Goal: Information Seeking & Learning: Learn about a topic

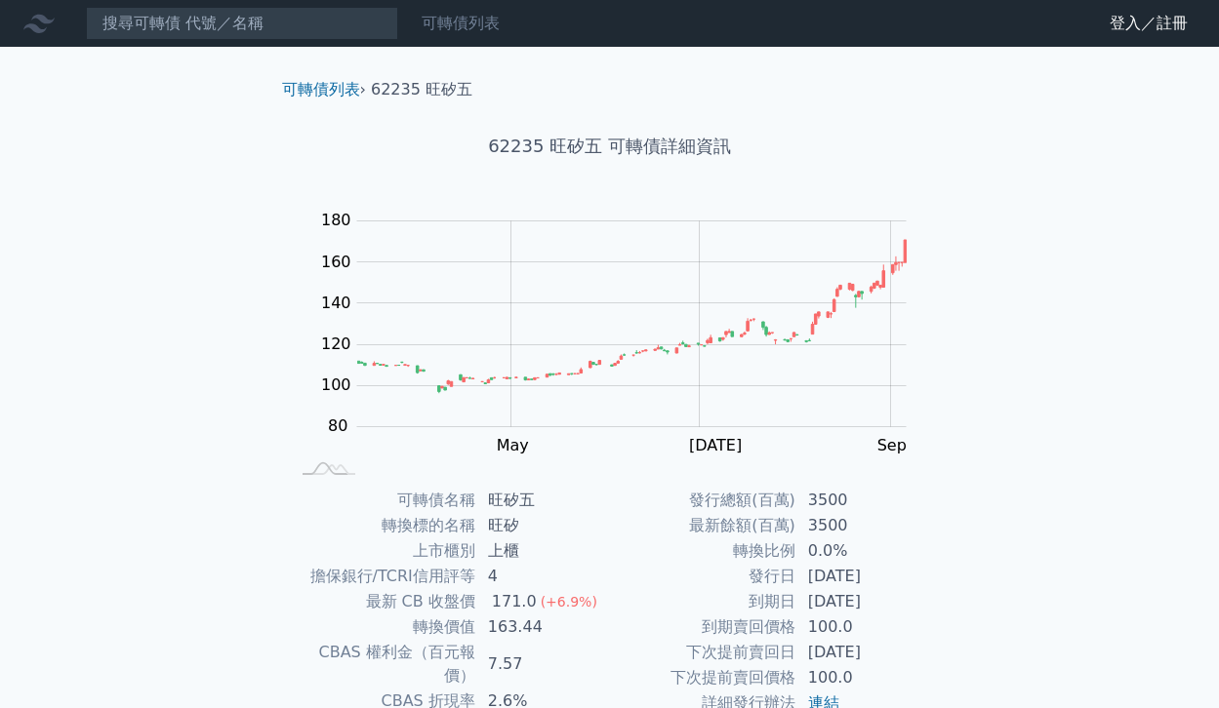
click at [464, 21] on link "可轉債列表" at bounding box center [461, 23] width 78 height 19
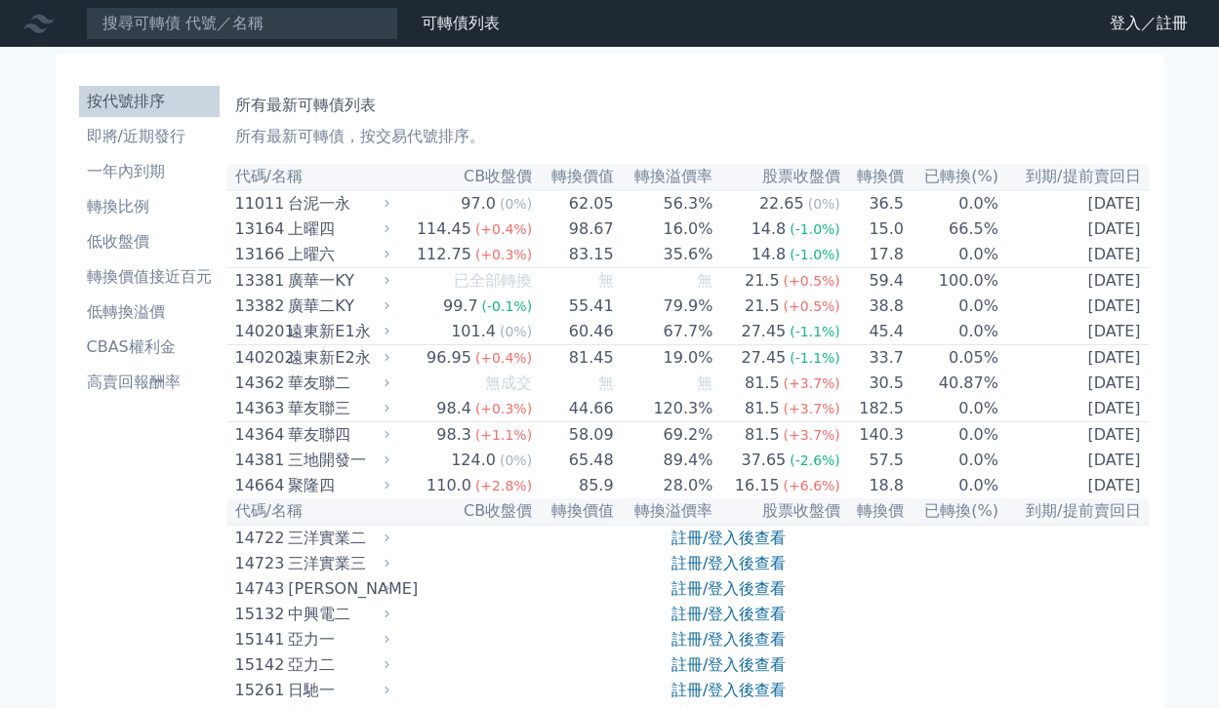
click at [468, 21] on link "可轉債列表" at bounding box center [461, 23] width 78 height 19
click at [164, 136] on li "即將/近期發行" at bounding box center [149, 136] width 141 height 23
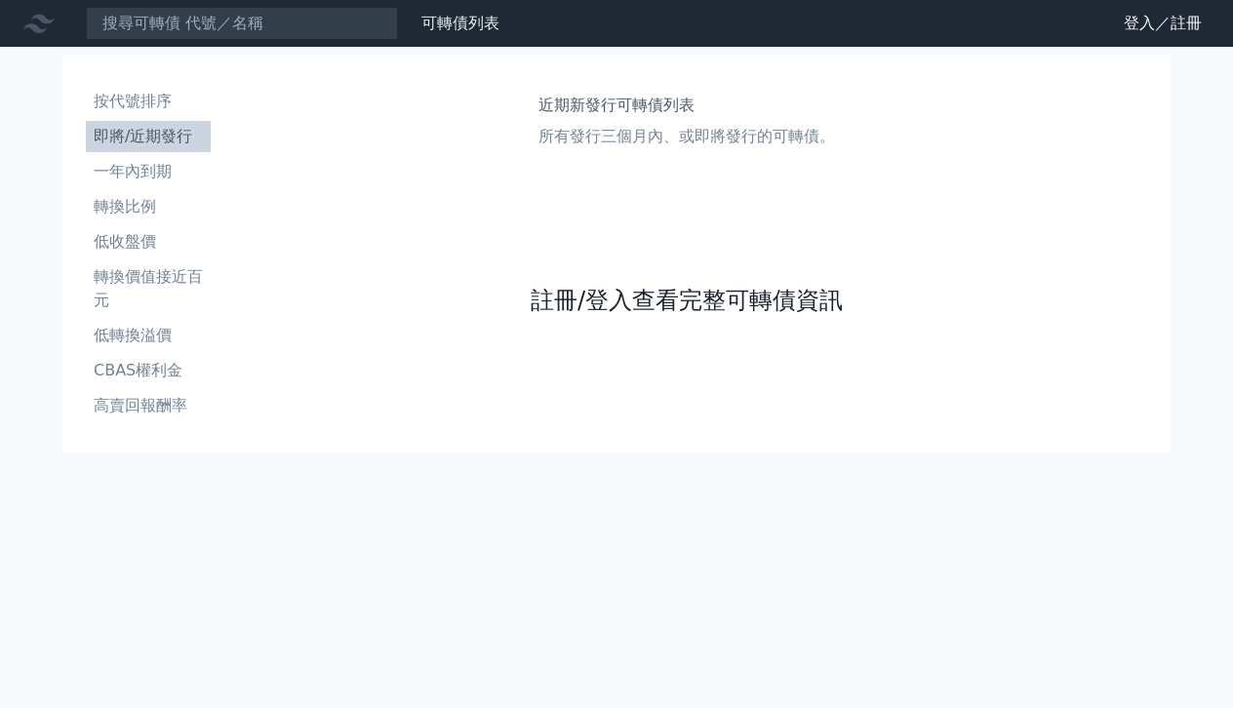
click at [617, 303] on link "註冊/登入查看完整可轉債資訊" at bounding box center [687, 300] width 312 height 31
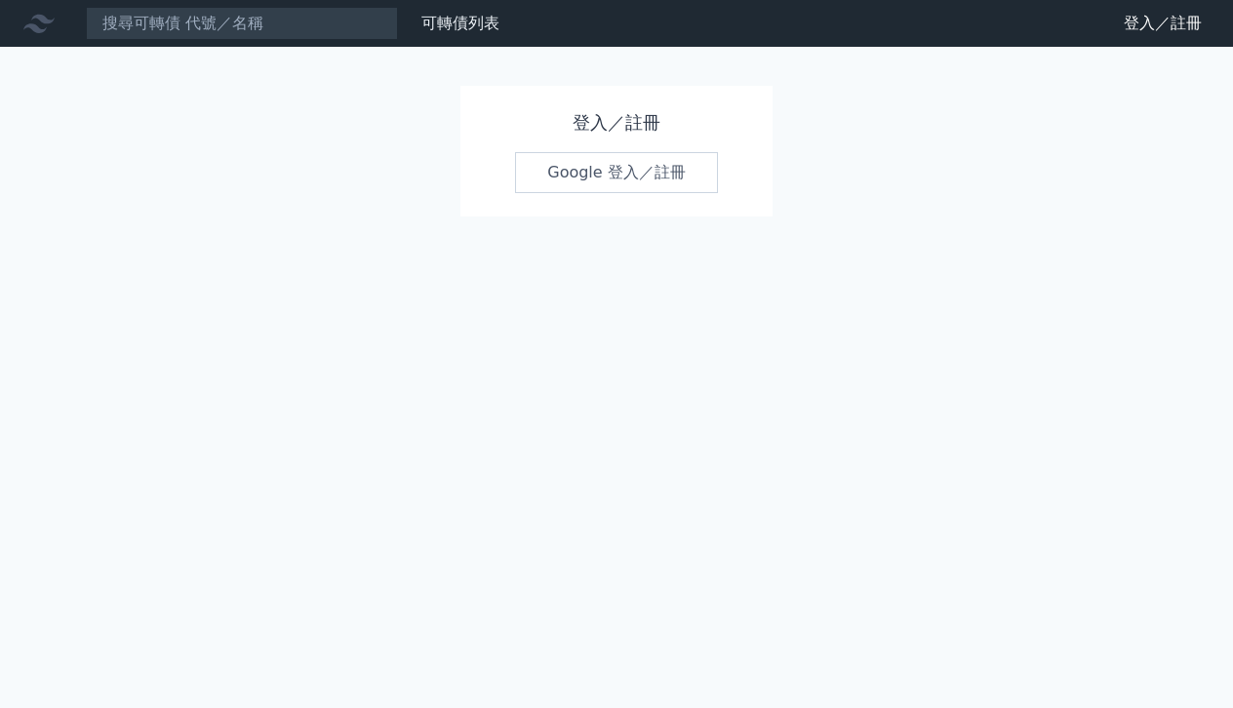
click at [634, 176] on link "Google 登入／註冊" at bounding box center [616, 172] width 203 height 41
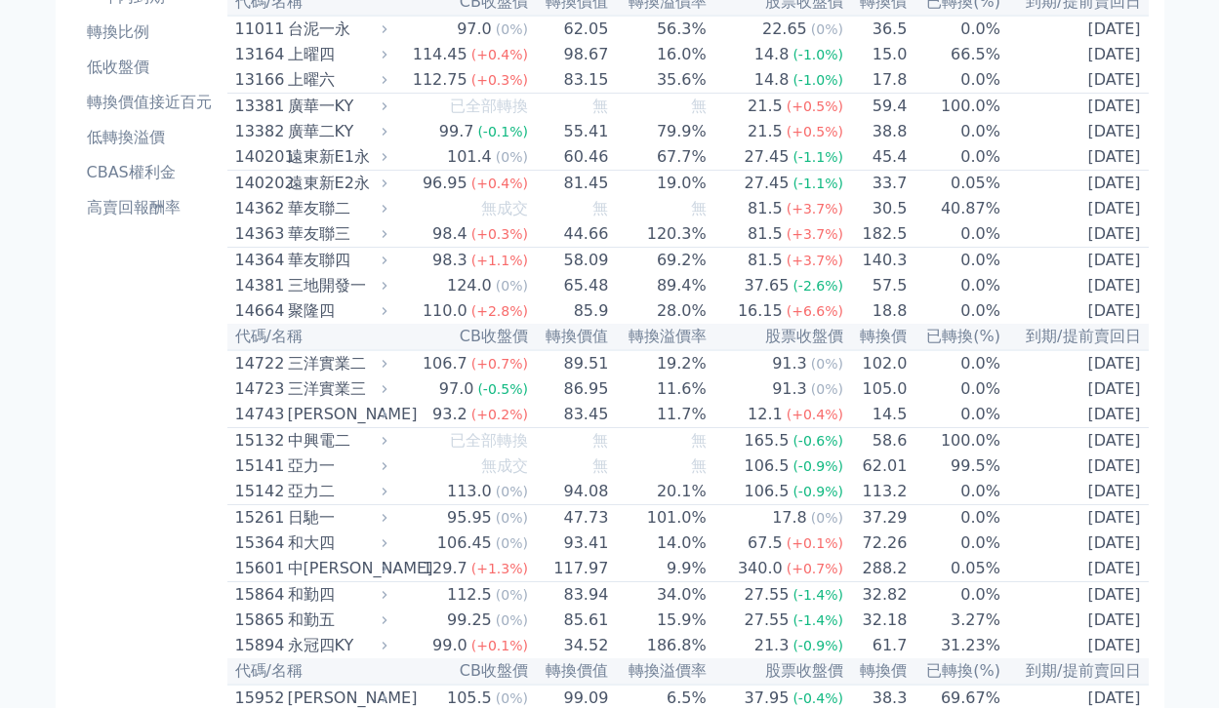
scroll to position [134, 0]
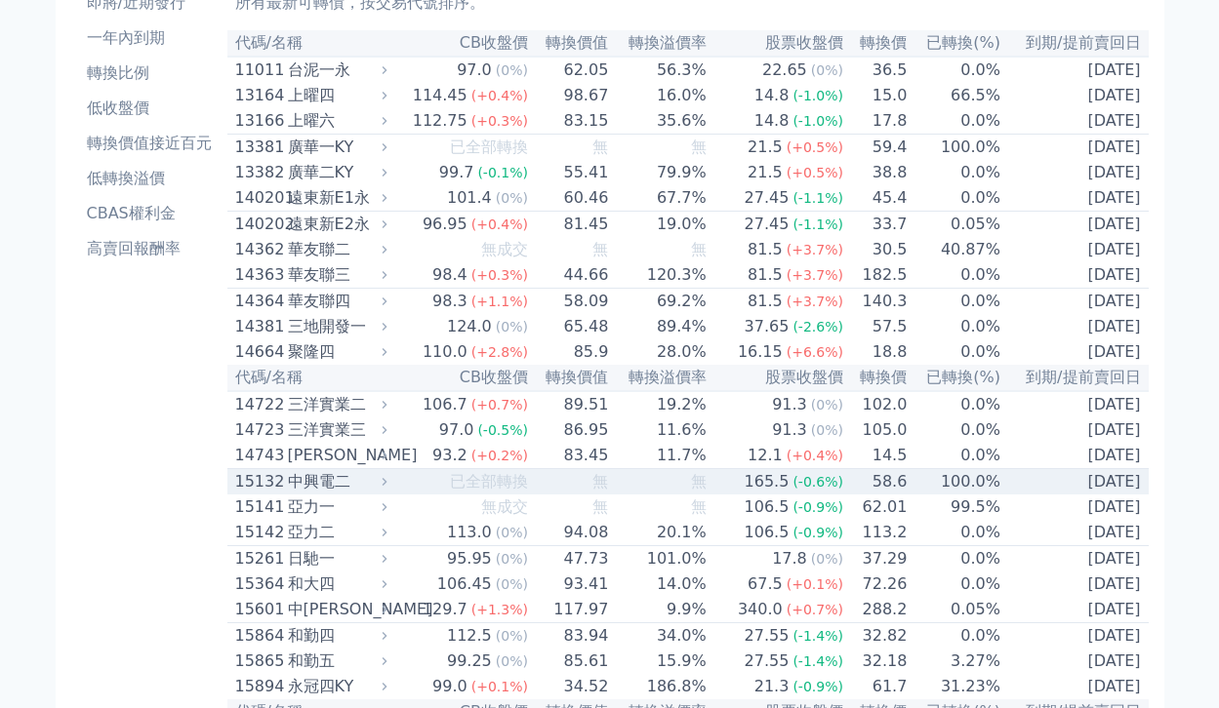
click at [261, 494] on div "15132" at bounding box center [259, 481] width 48 height 23
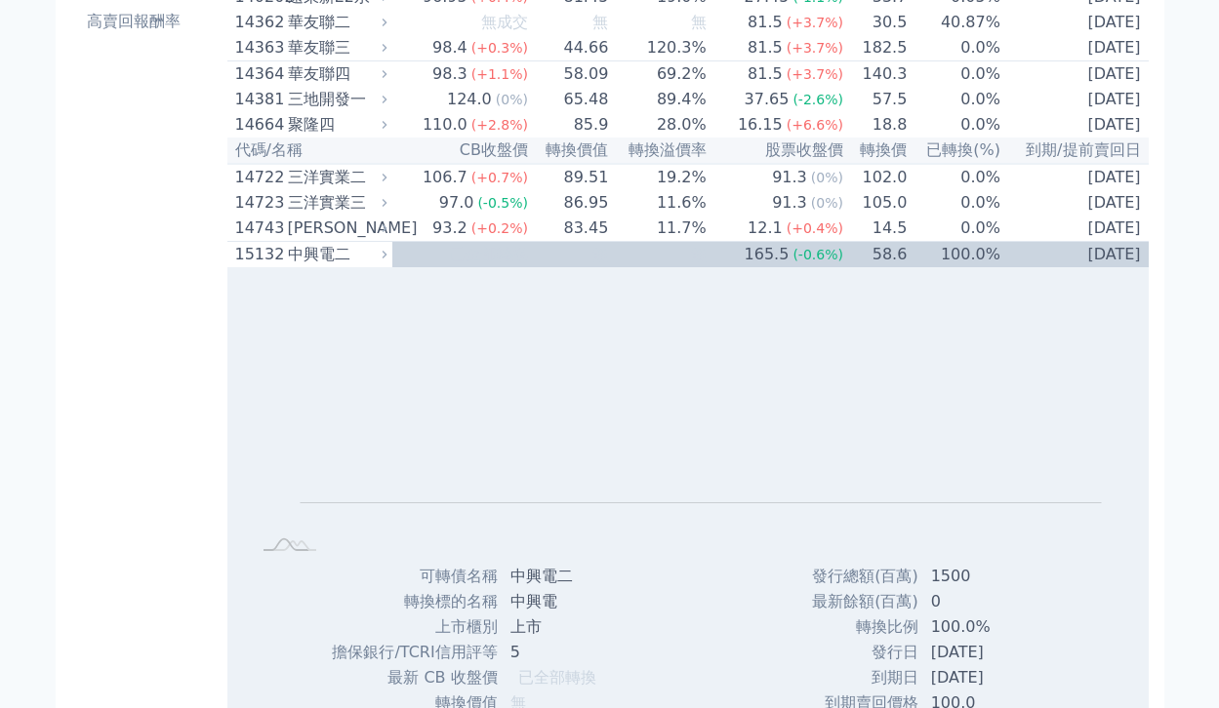
scroll to position [304, 0]
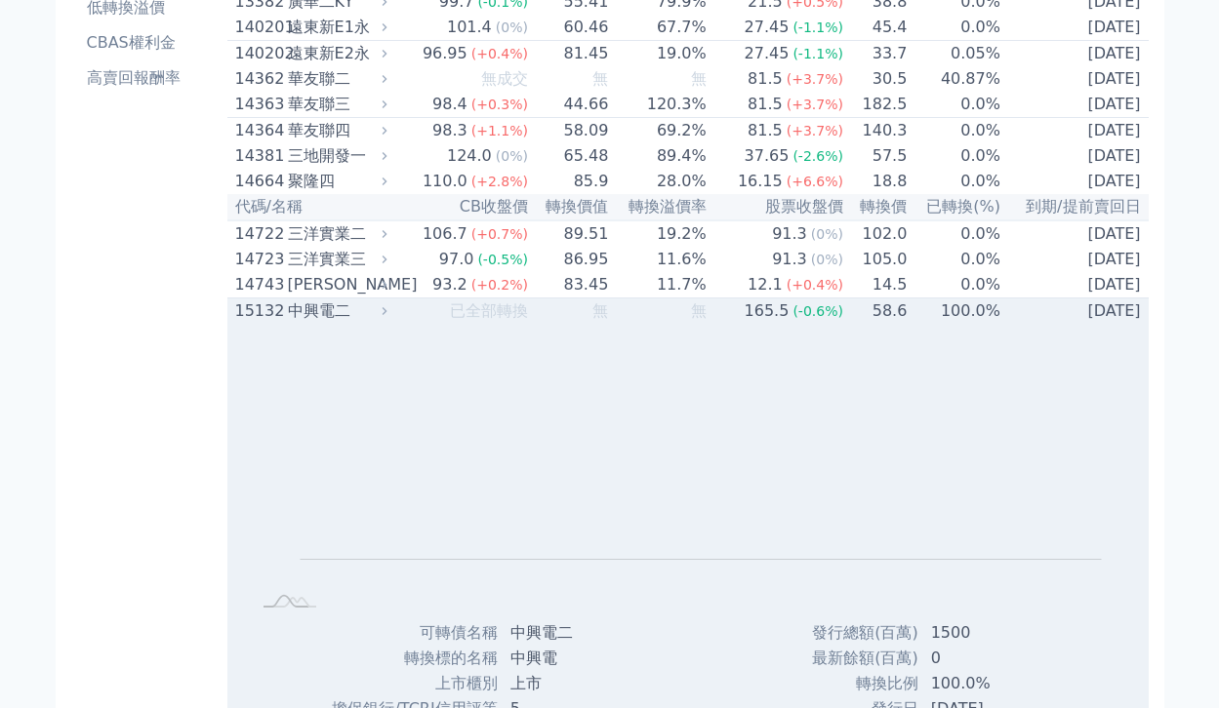
click at [262, 323] on div "15132" at bounding box center [259, 311] width 48 height 23
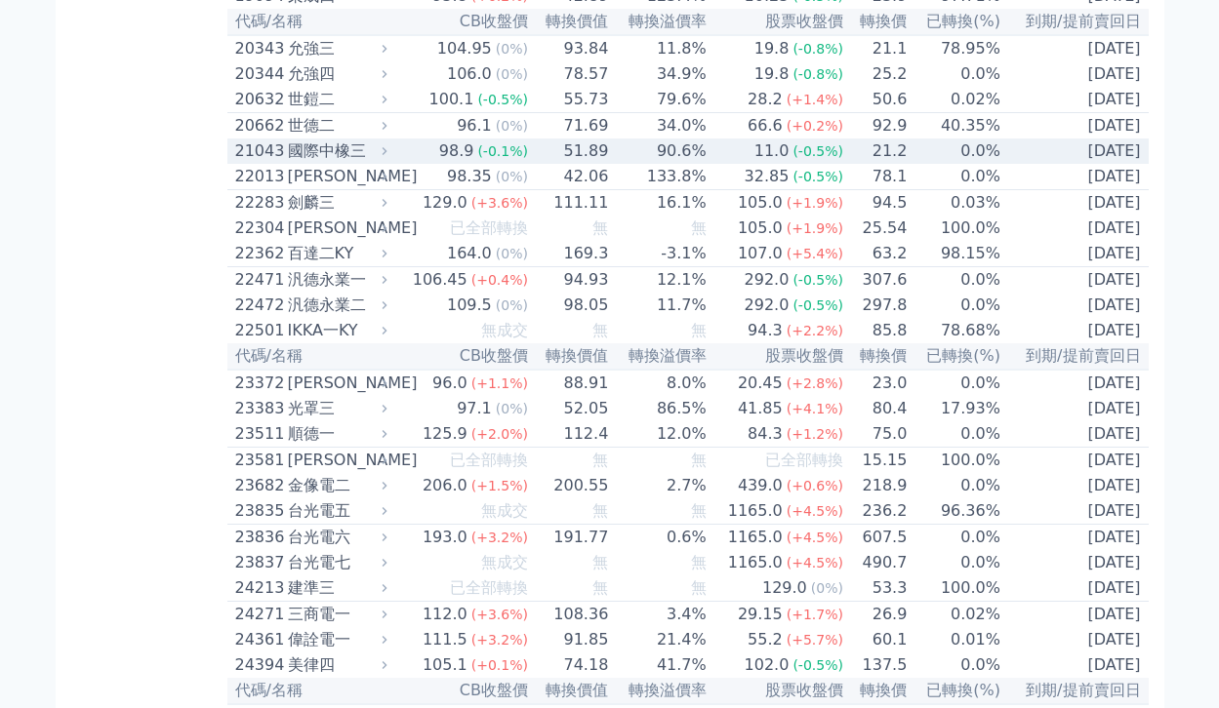
scroll to position [1258, 0]
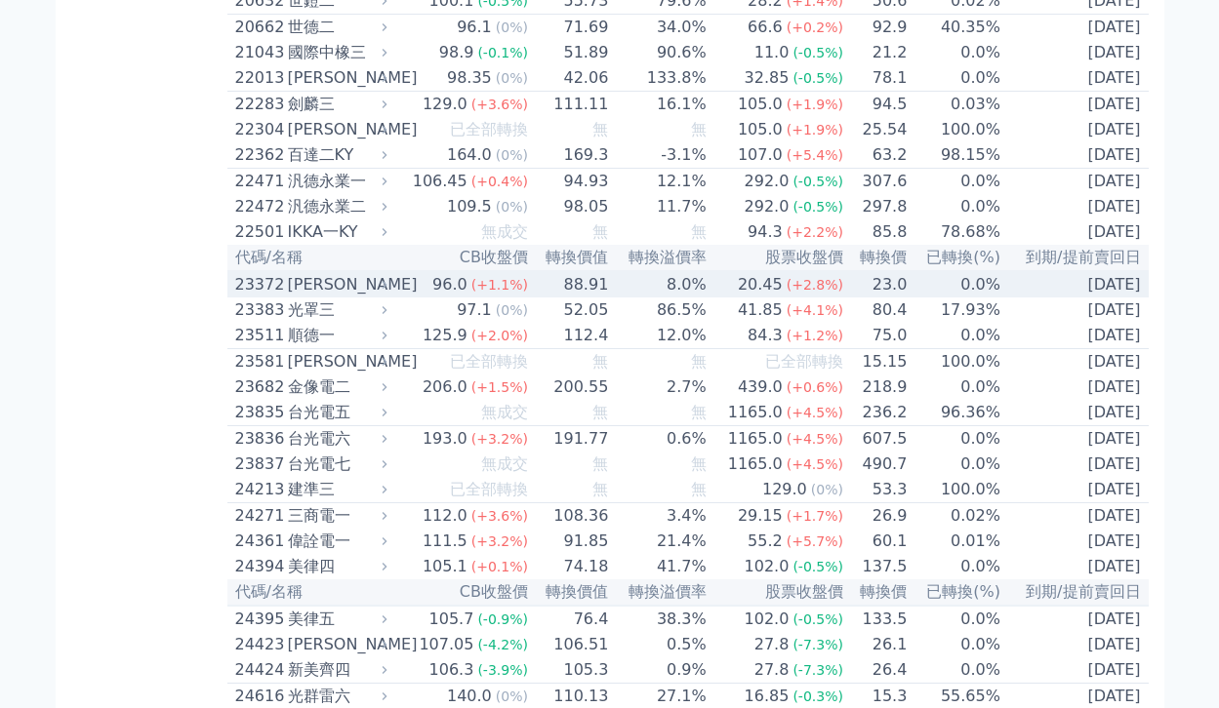
click at [258, 297] on div "23372" at bounding box center [259, 284] width 48 height 23
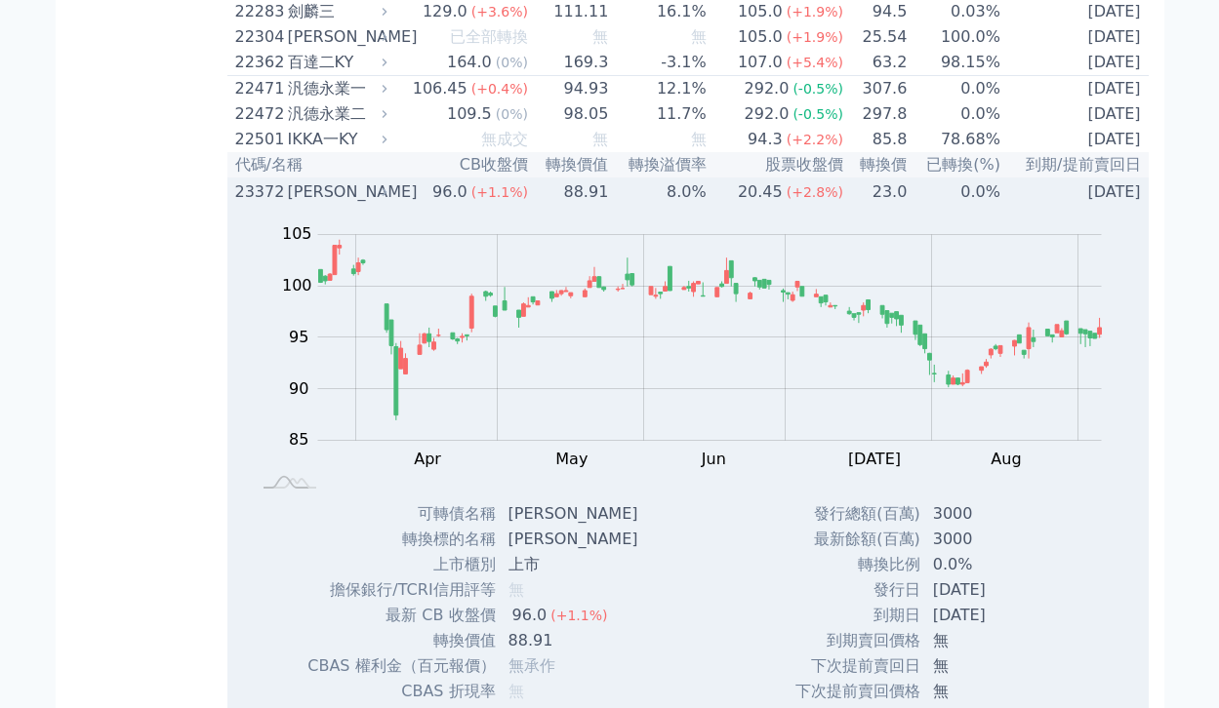
scroll to position [1223, 0]
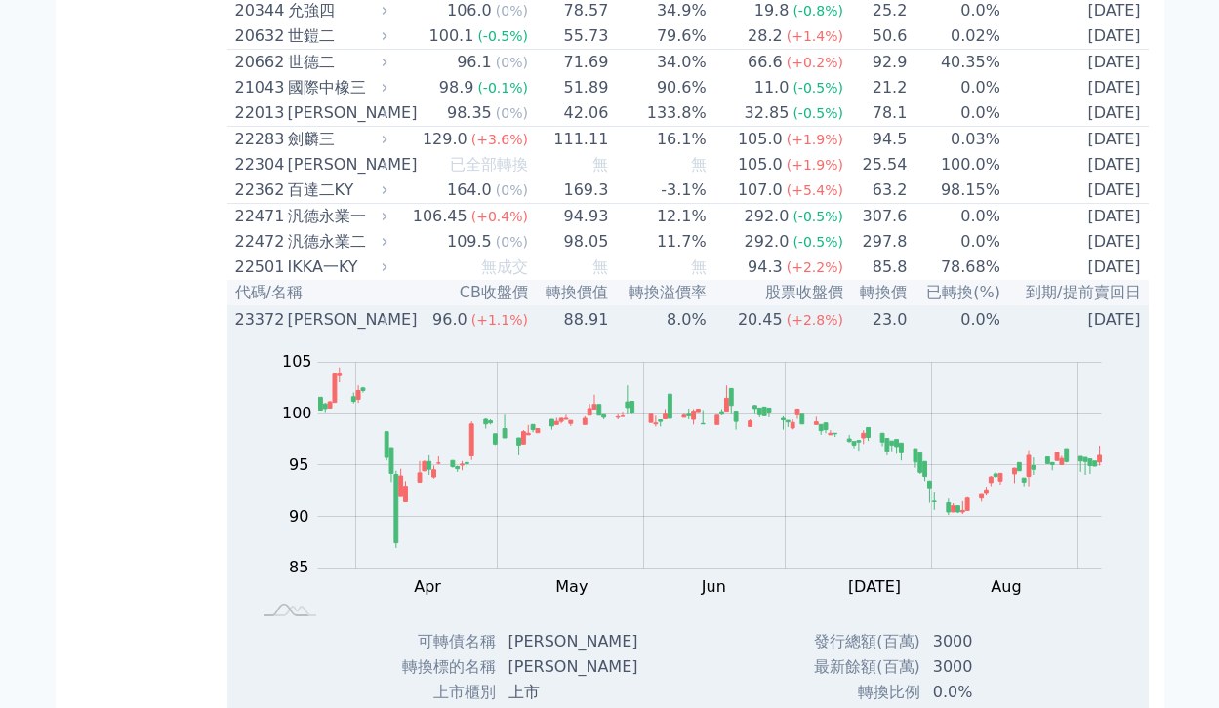
click at [265, 332] on div "23372" at bounding box center [259, 319] width 48 height 23
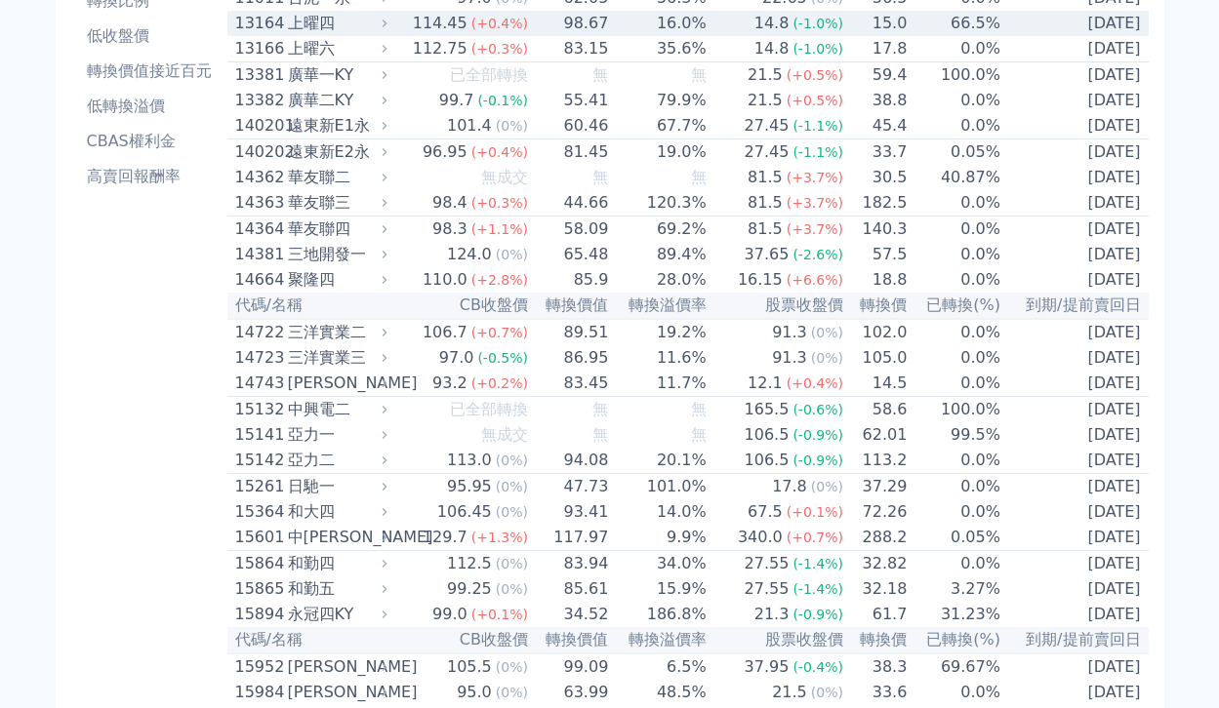
scroll to position [0, 0]
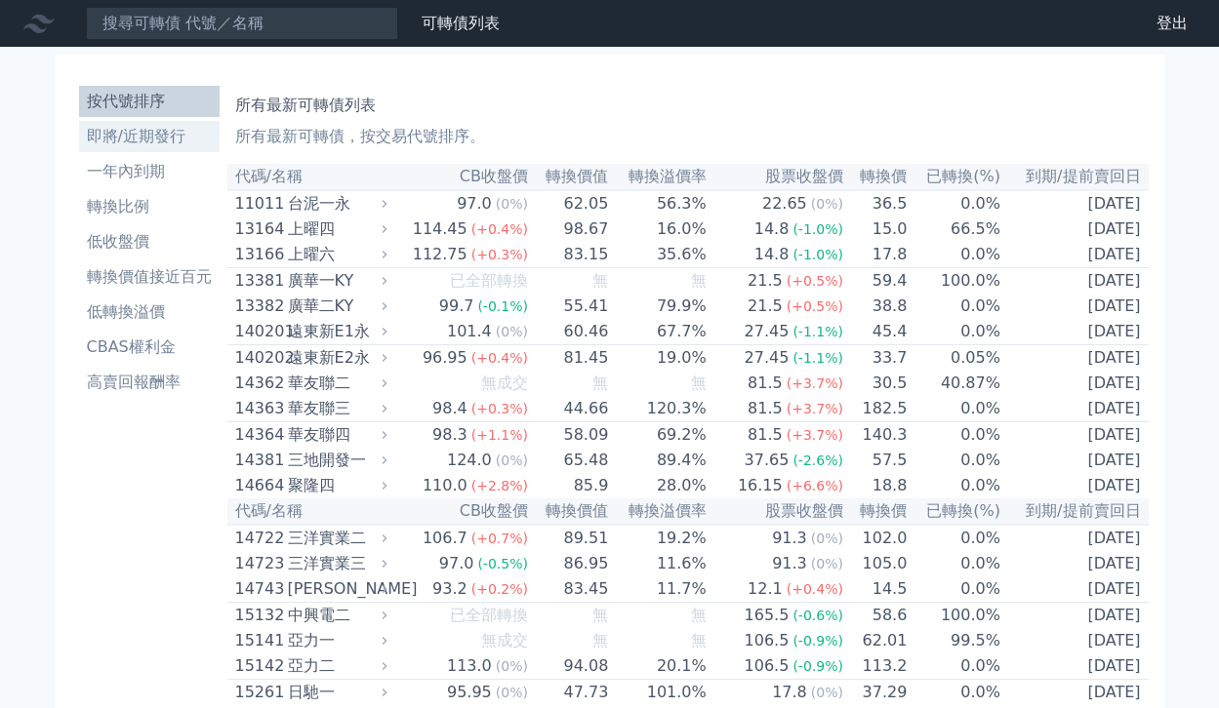
click at [156, 139] on li "即將/近期發行" at bounding box center [149, 136] width 141 height 23
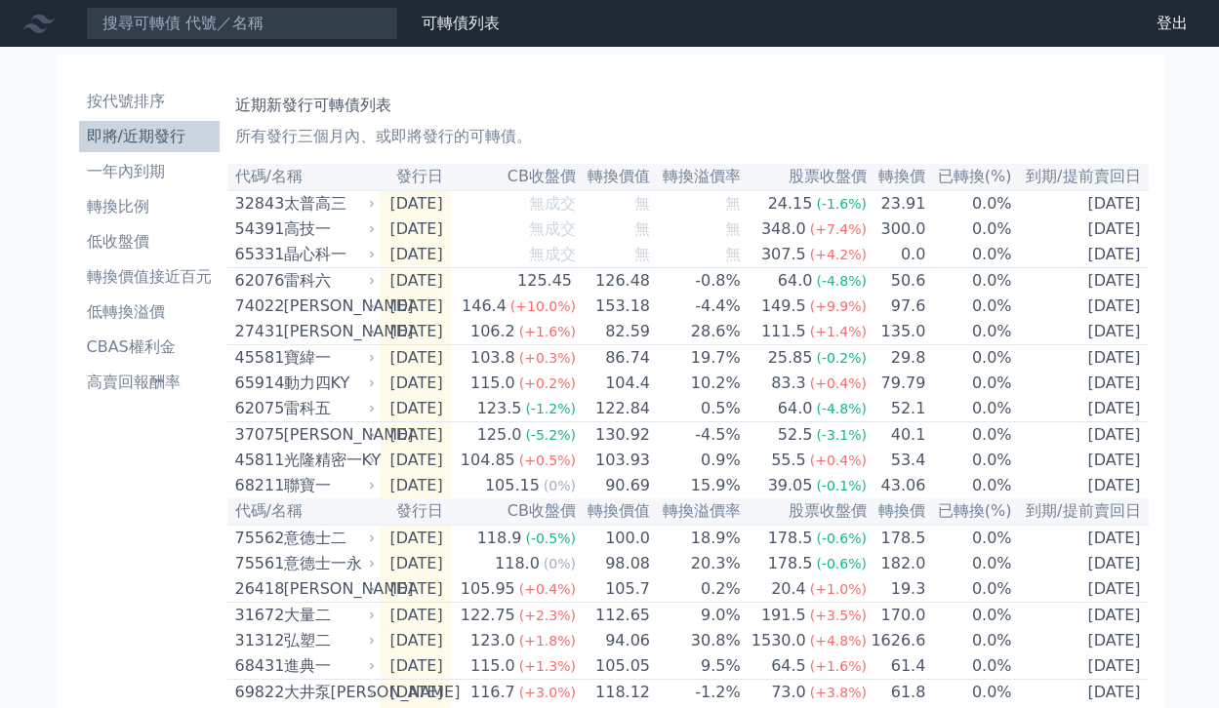
click at [149, 135] on li "即將/近期發行" at bounding box center [149, 136] width 141 height 23
click at [0, 0] on link "財務數據" at bounding box center [0, 0] width 0 height 0
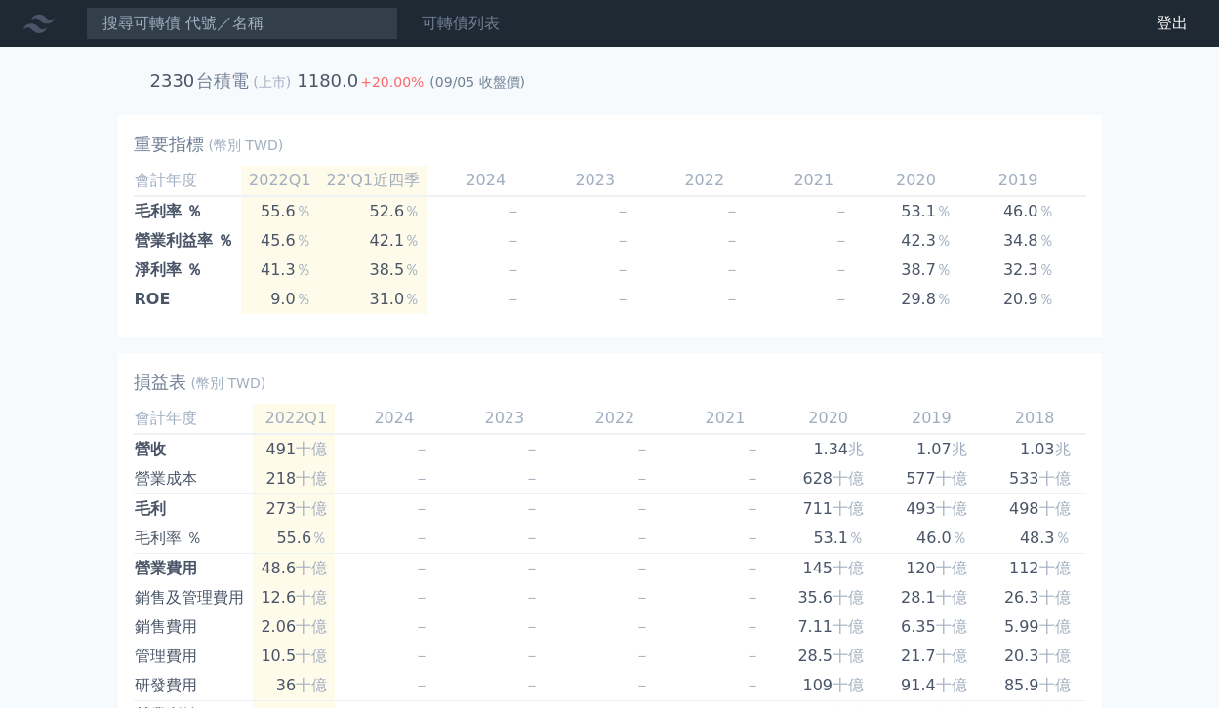
click at [462, 27] on link "可轉債列表" at bounding box center [461, 23] width 78 height 19
